Goal: Use online tool/utility: Use online tool/utility

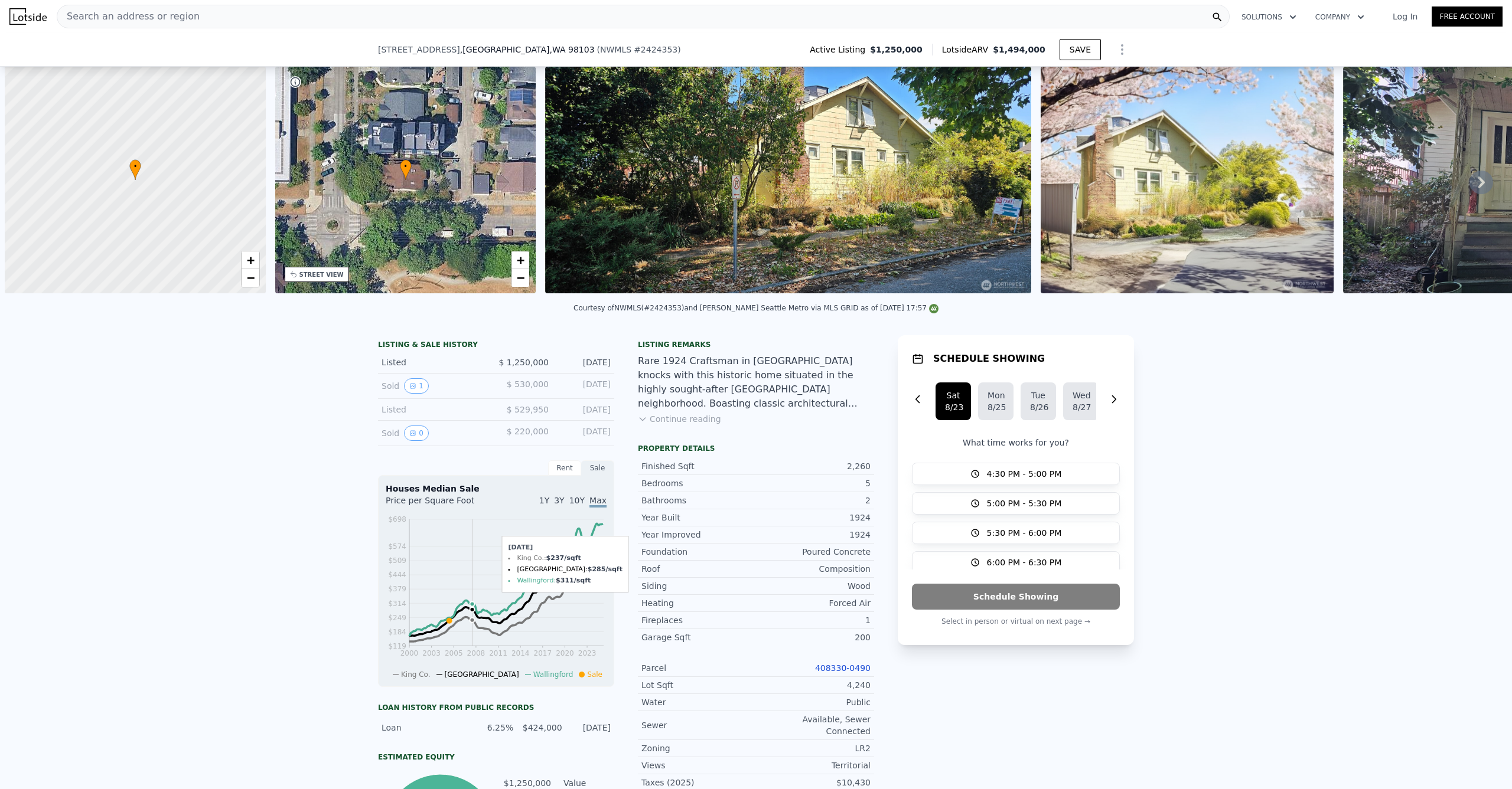
scroll to position [0, 5]
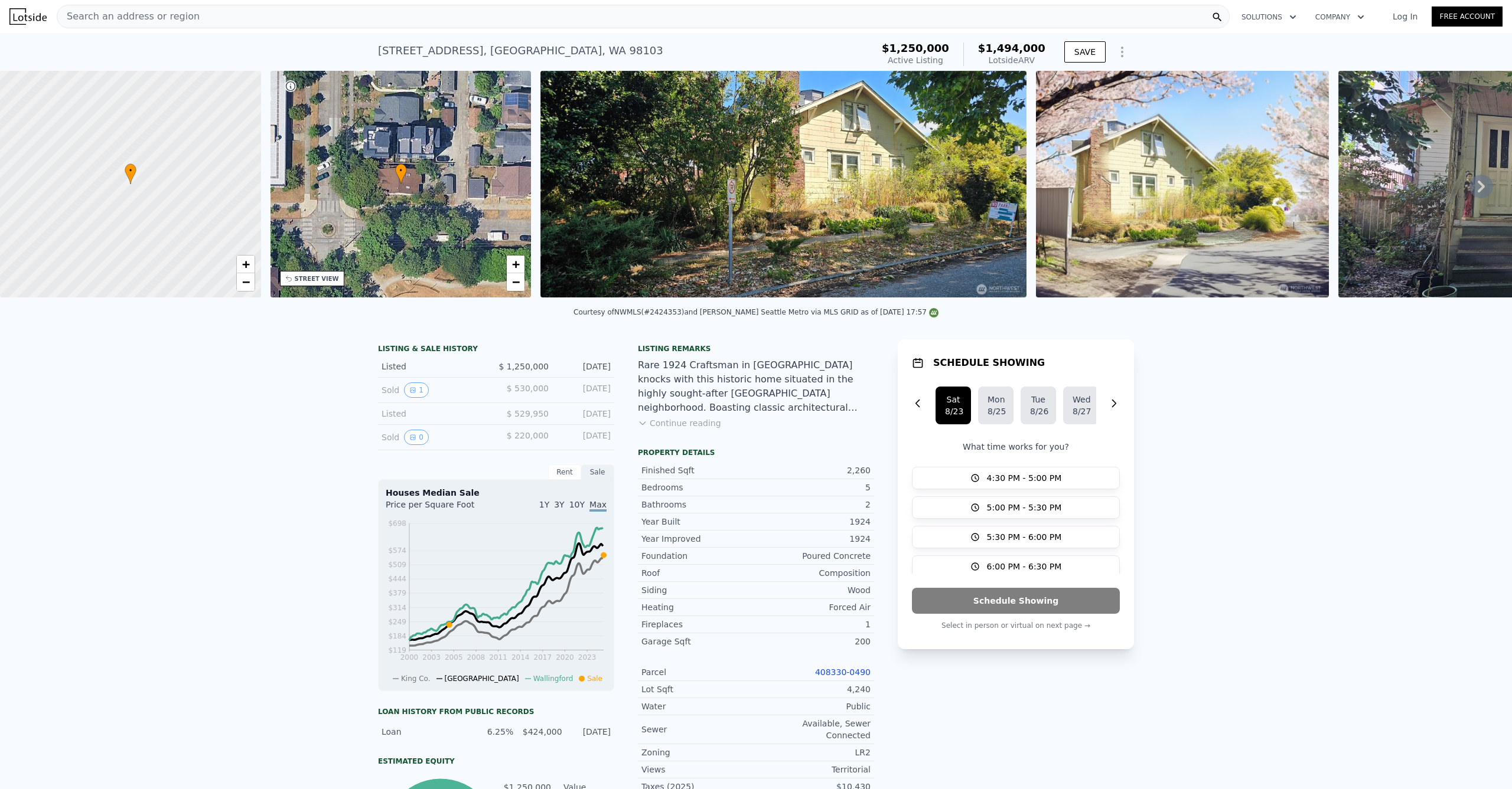
click at [238, 11] on div "Search an address or region" at bounding box center [643, 17] width 1173 height 24
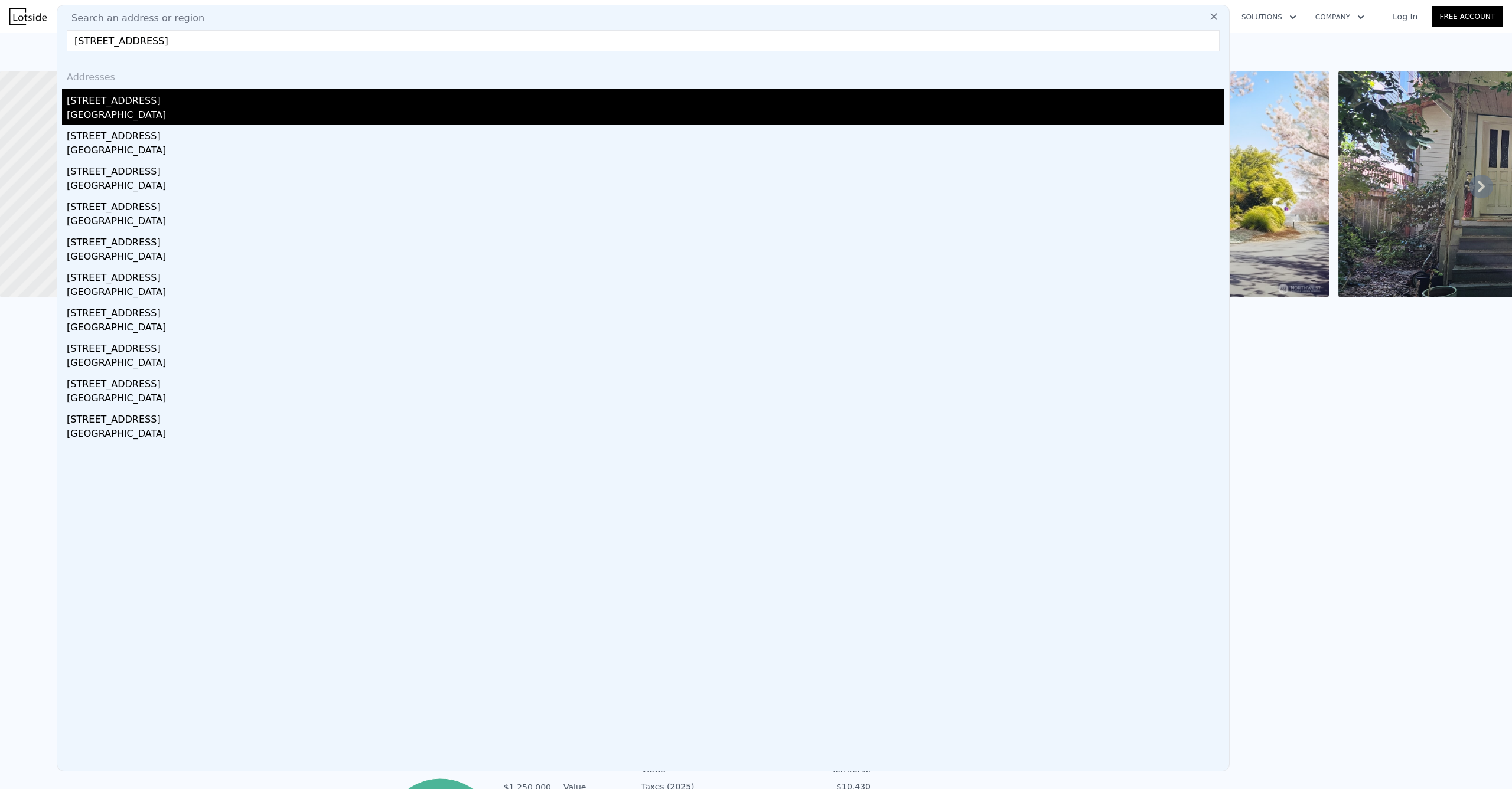
type input "[STREET_ADDRESS]"
click at [114, 100] on div "[STREET_ADDRESS]" at bounding box center [644, 99] width 1157 height 18
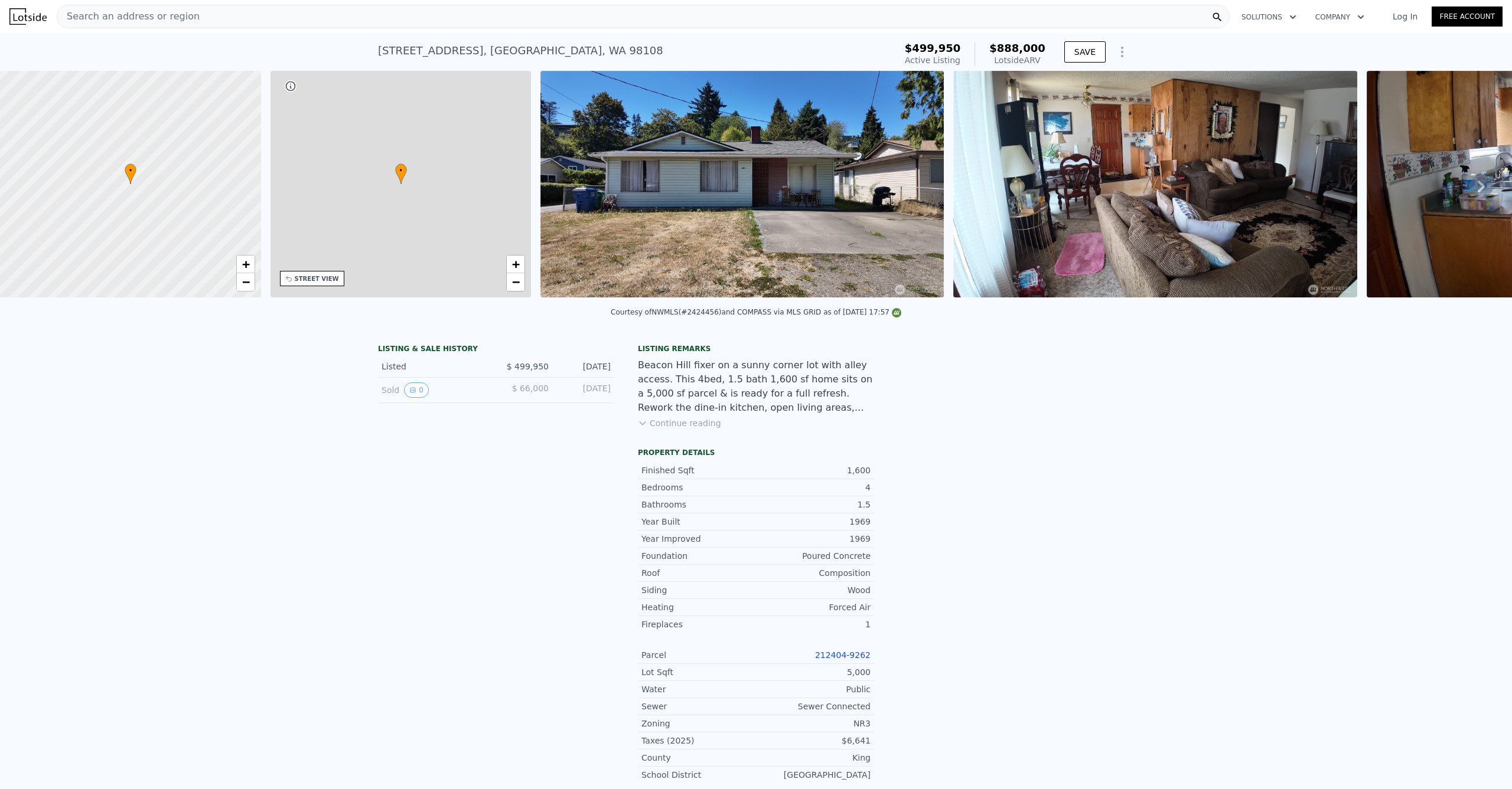
type input "2"
type input "1"
type input "2.5"
type input "1170"
type input "2060"
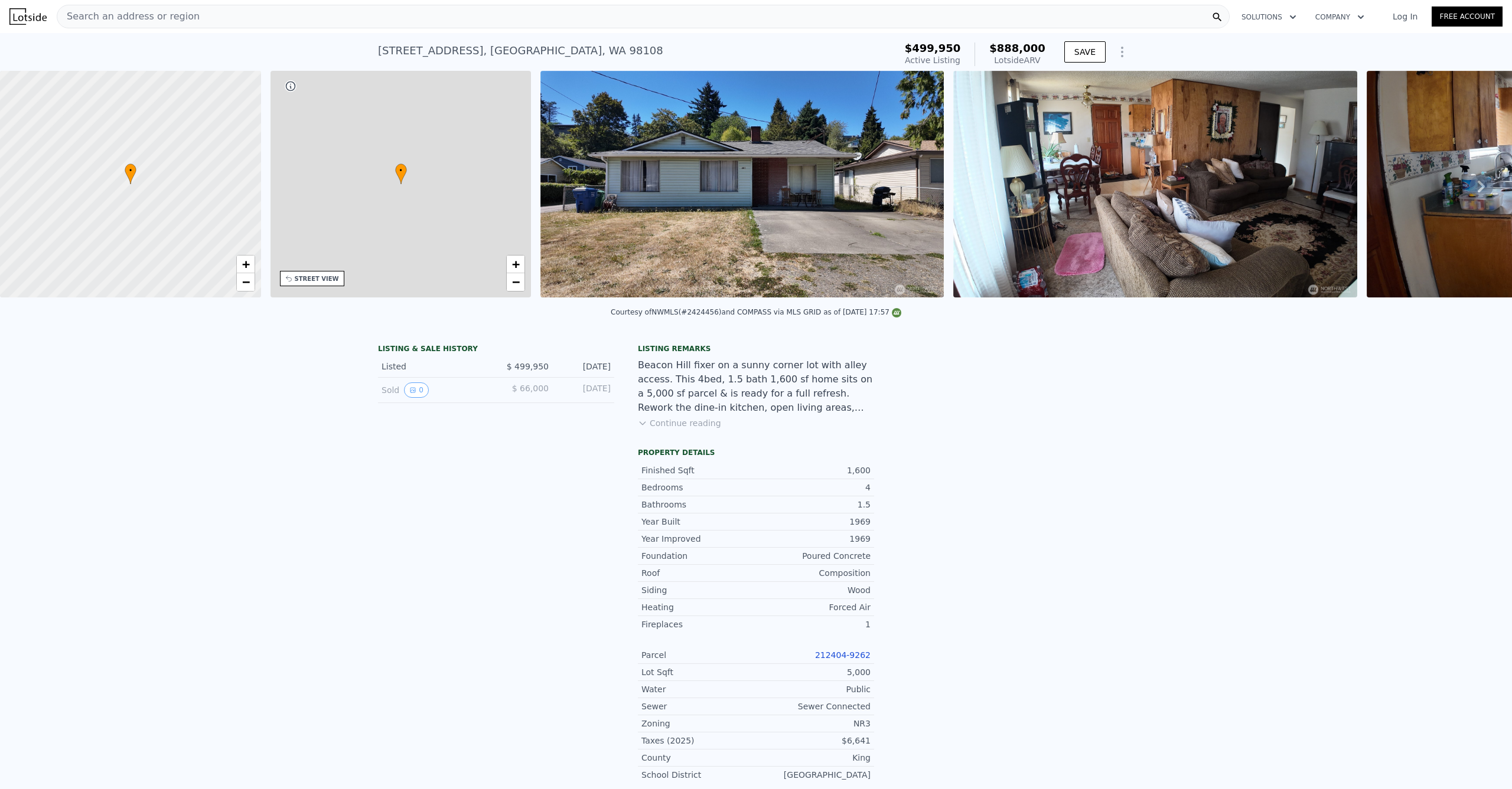
type input "3300"
type input "8400"
type input "$ 888,000"
type input "6"
type input "$ 284,258"
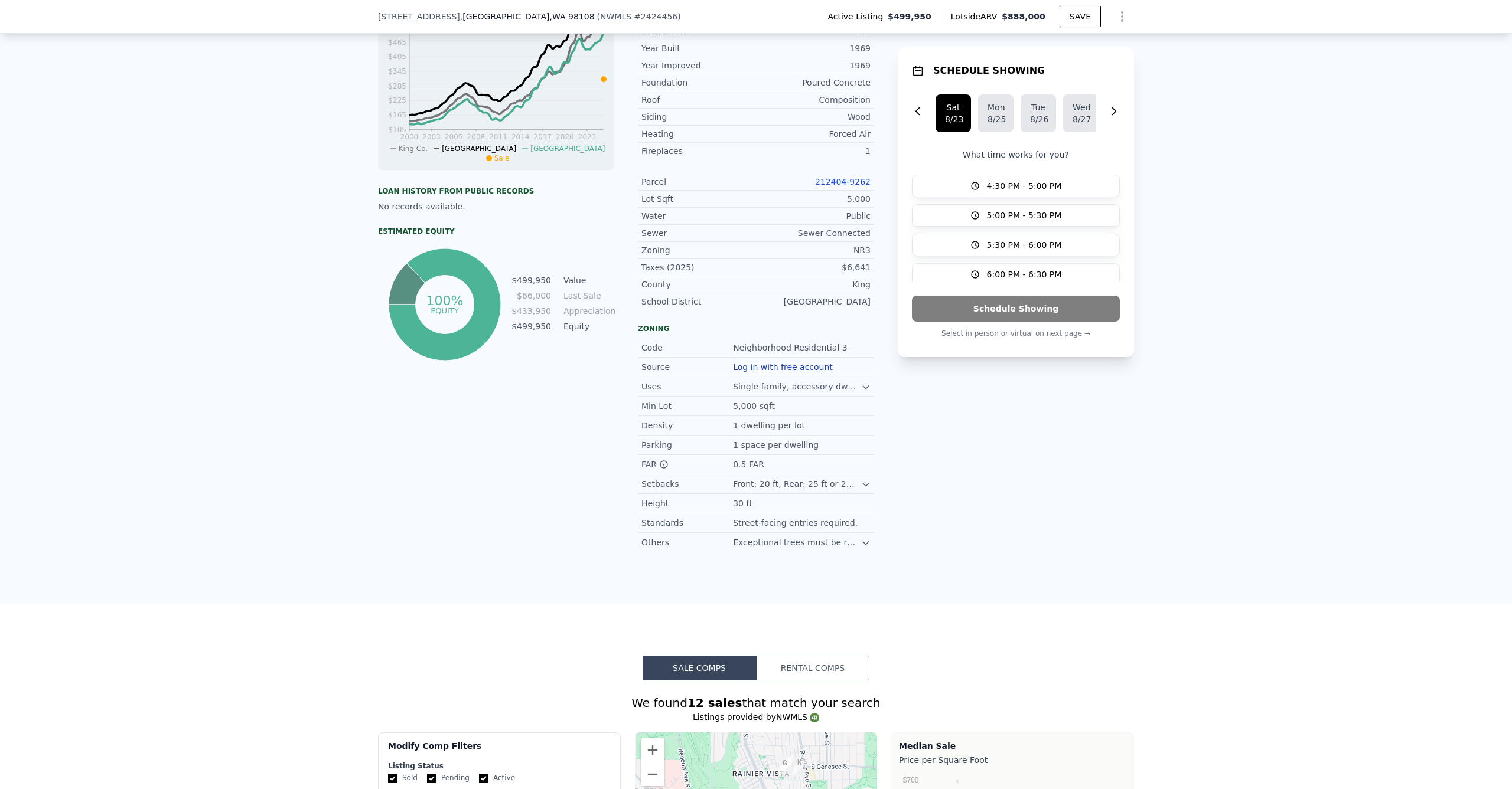
scroll to position [453, 0]
